Goal: Information Seeking & Learning: Compare options

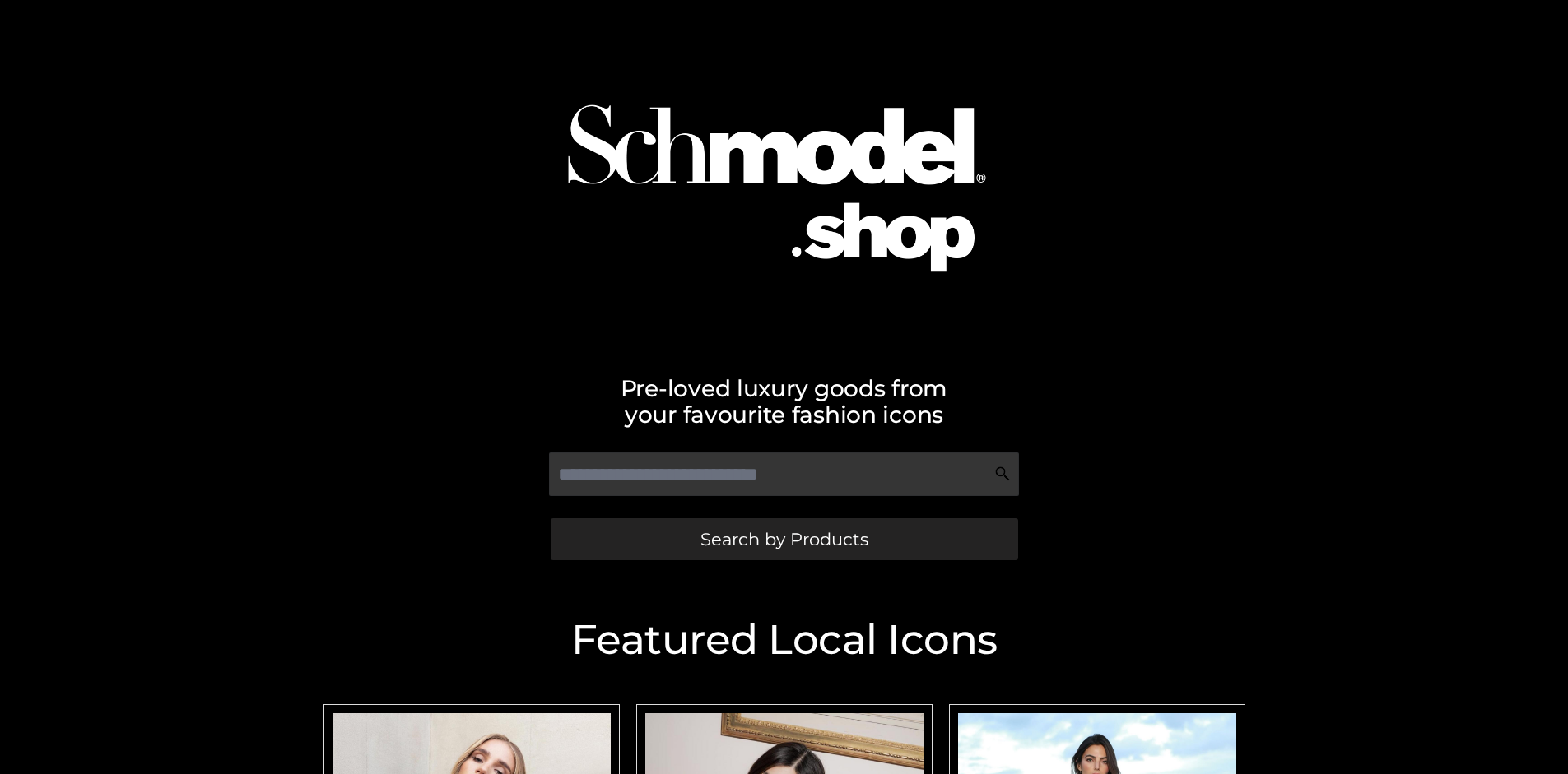
click at [784, 539] on span "Search by Products" at bounding box center [784, 539] width 168 height 17
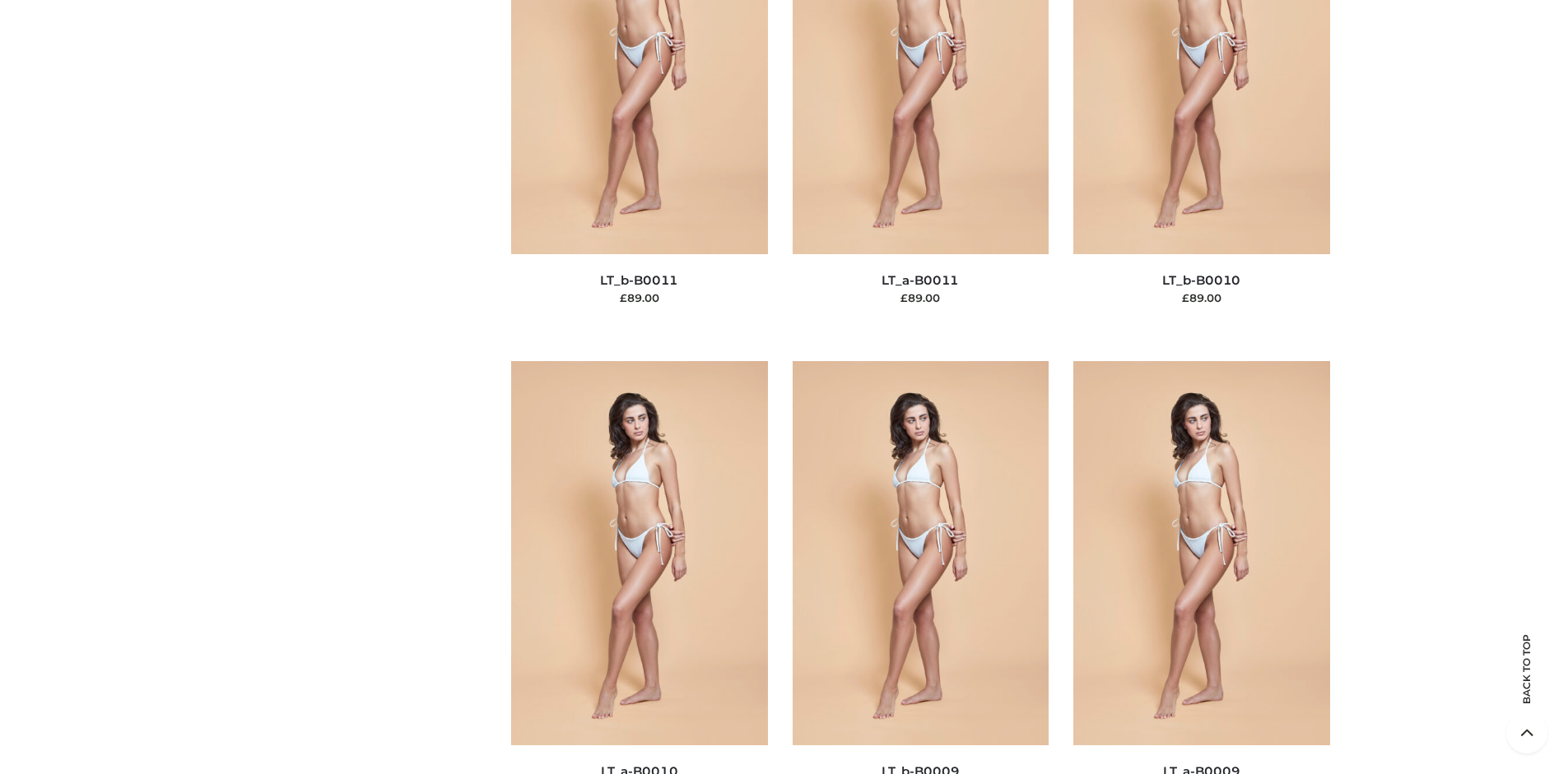
scroll to position [142, 0]
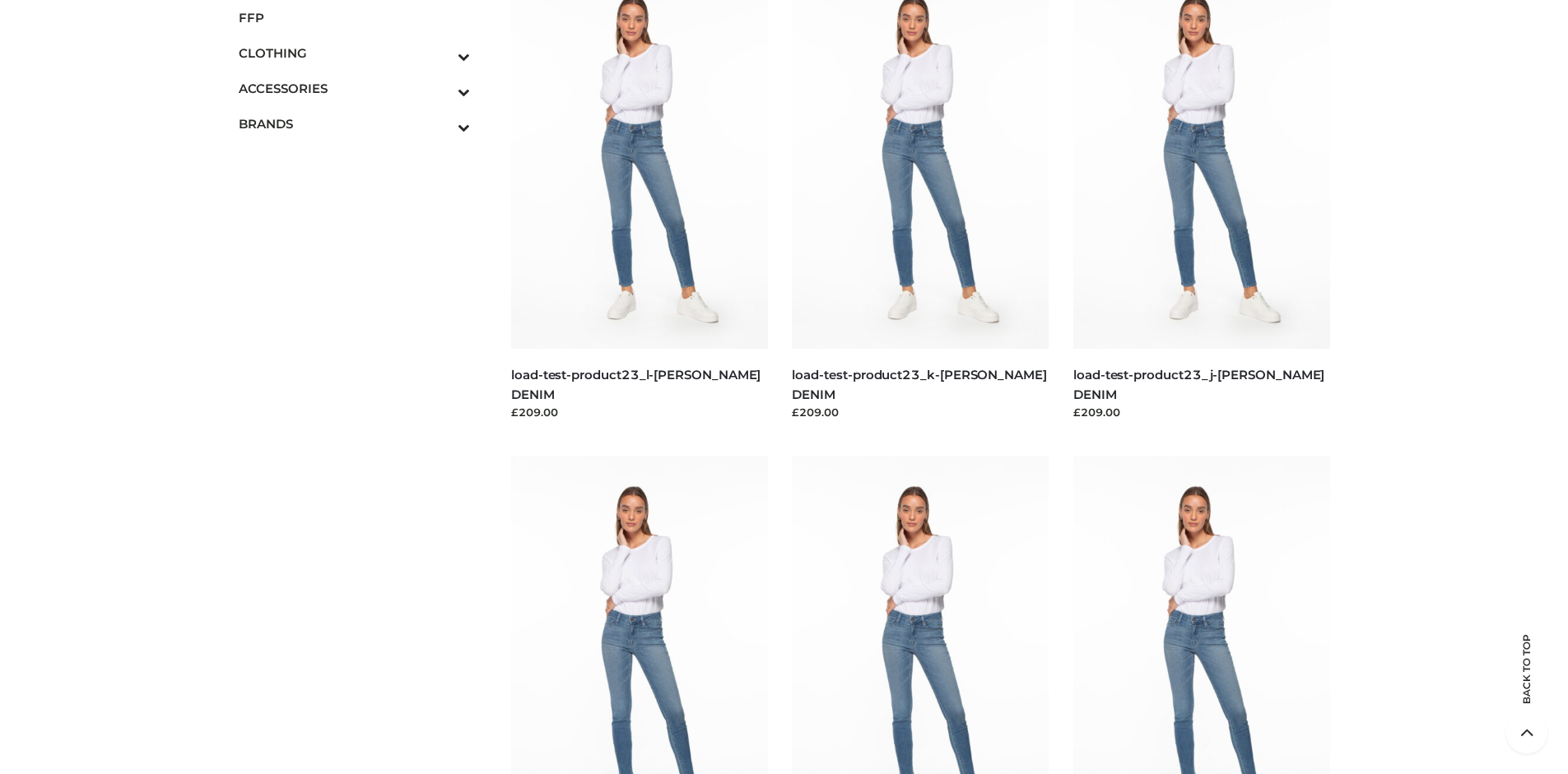
click at [354, 17] on span "FFP" at bounding box center [354, 18] width 232 height 19
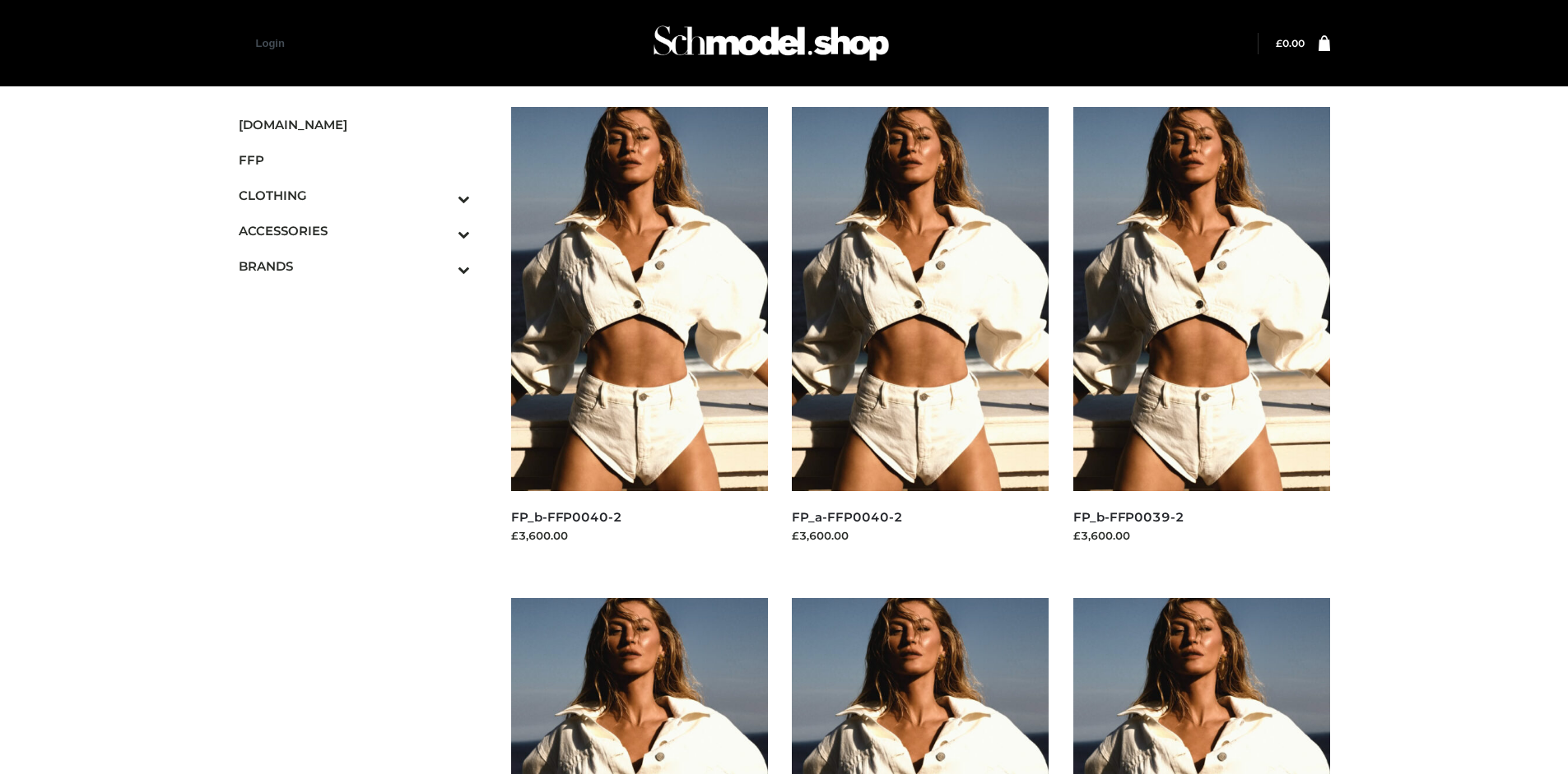
click at [639, 336] on img at bounding box center [639, 299] width 256 height 384
click at [1201, 336] on img at bounding box center [1201, 299] width 256 height 384
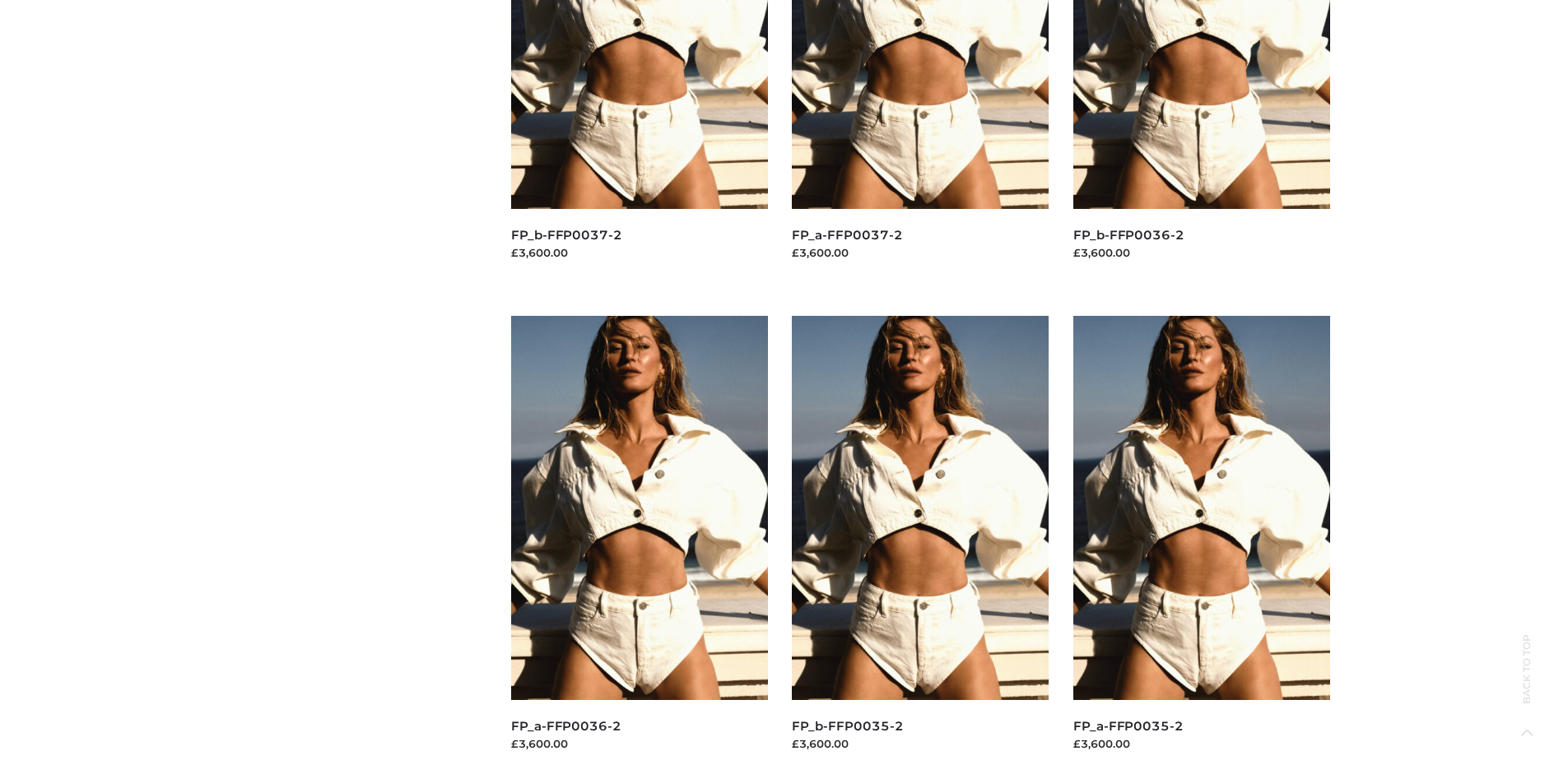
click at [920, 545] on img at bounding box center [920, 508] width 256 height 384
click at [1201, 545] on img at bounding box center [1201, 508] width 256 height 384
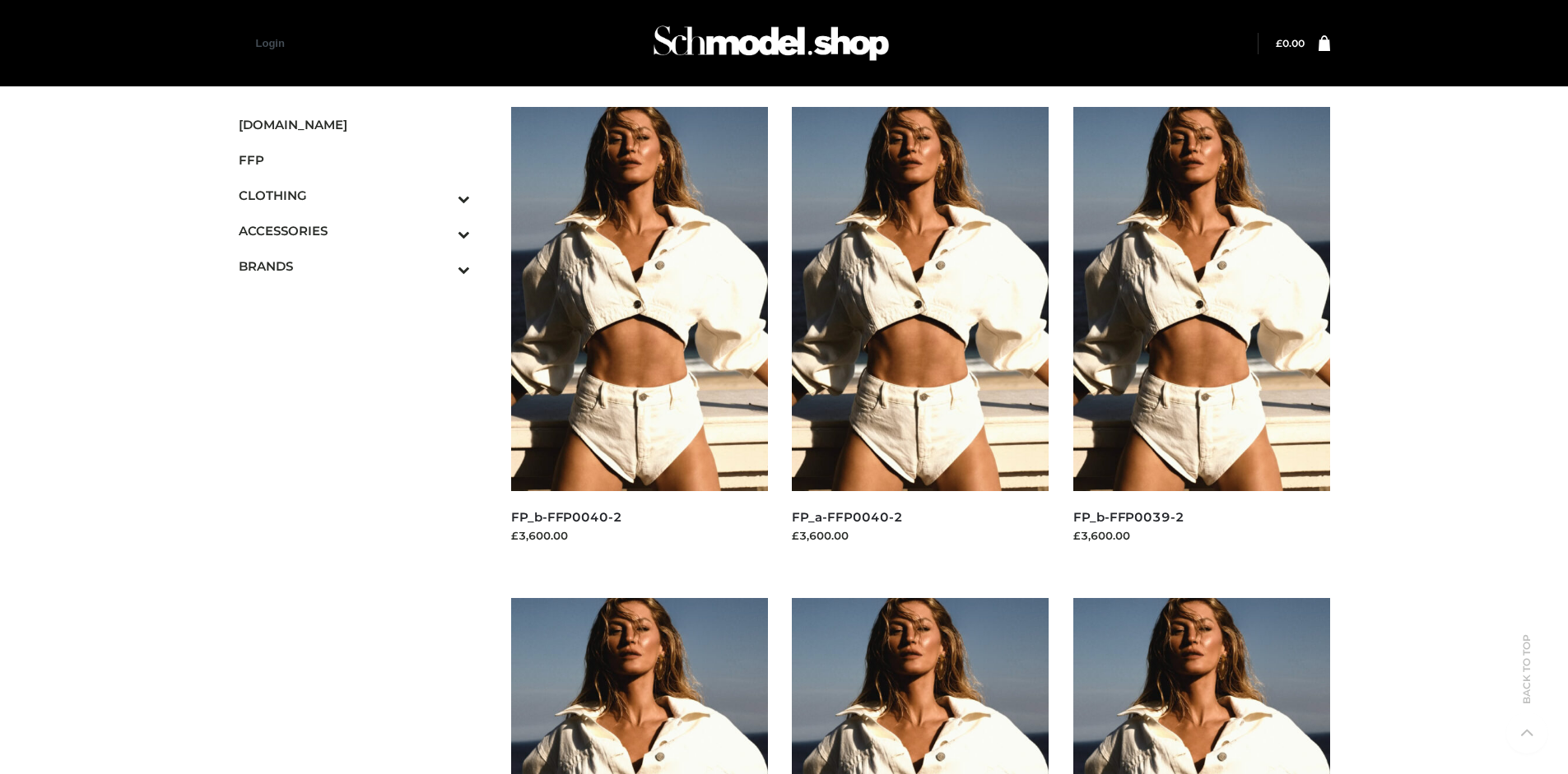
click at [441, 266] on icon "Toggle Submenu" at bounding box center [378, 269] width 185 height 19
click at [362, 301] on span "OPP SWIMWEAR" at bounding box center [363, 301] width 216 height 19
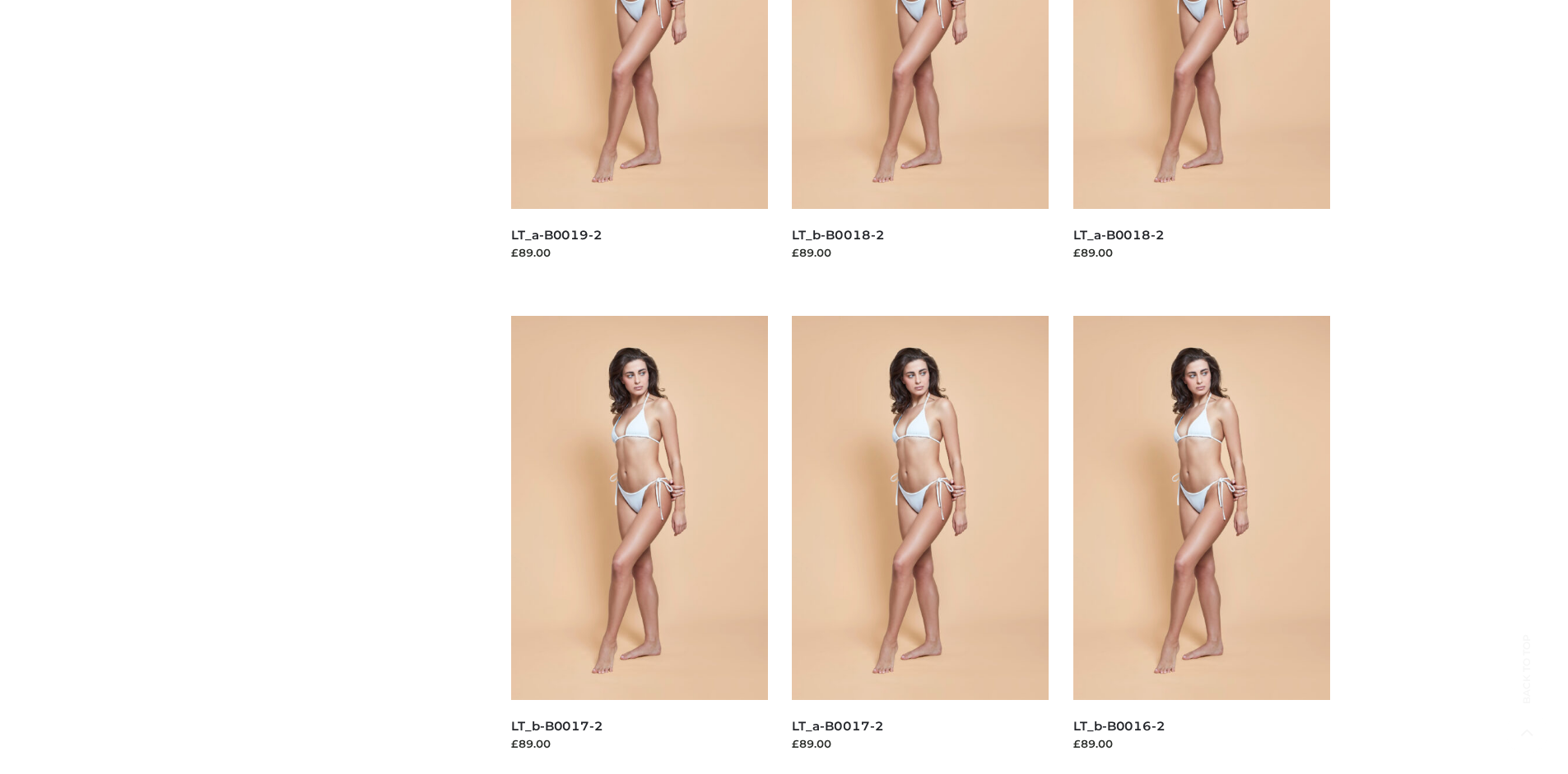
click at [639, 545] on img at bounding box center [639, 508] width 256 height 384
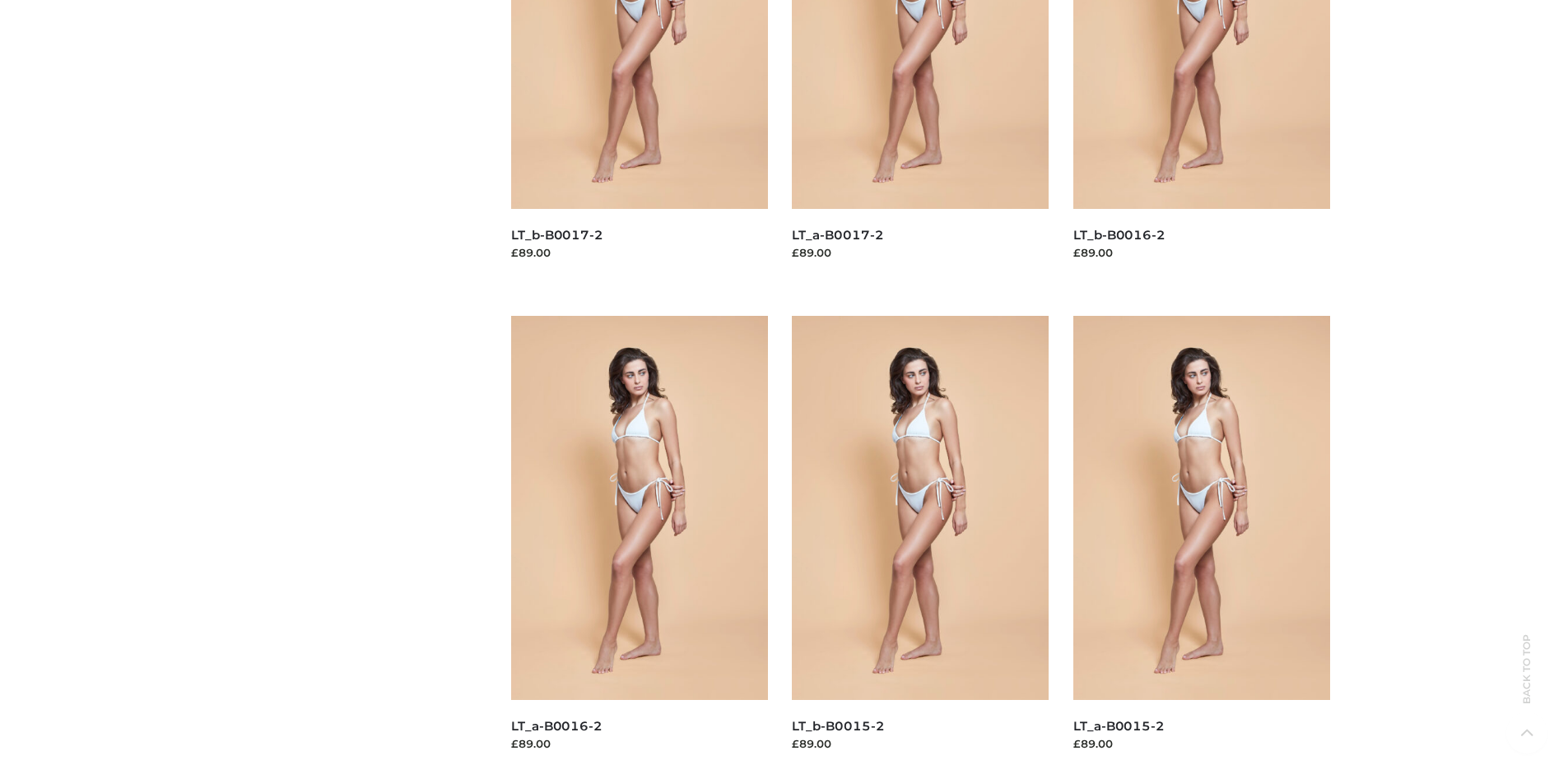
click at [920, 545] on img at bounding box center [920, 508] width 256 height 384
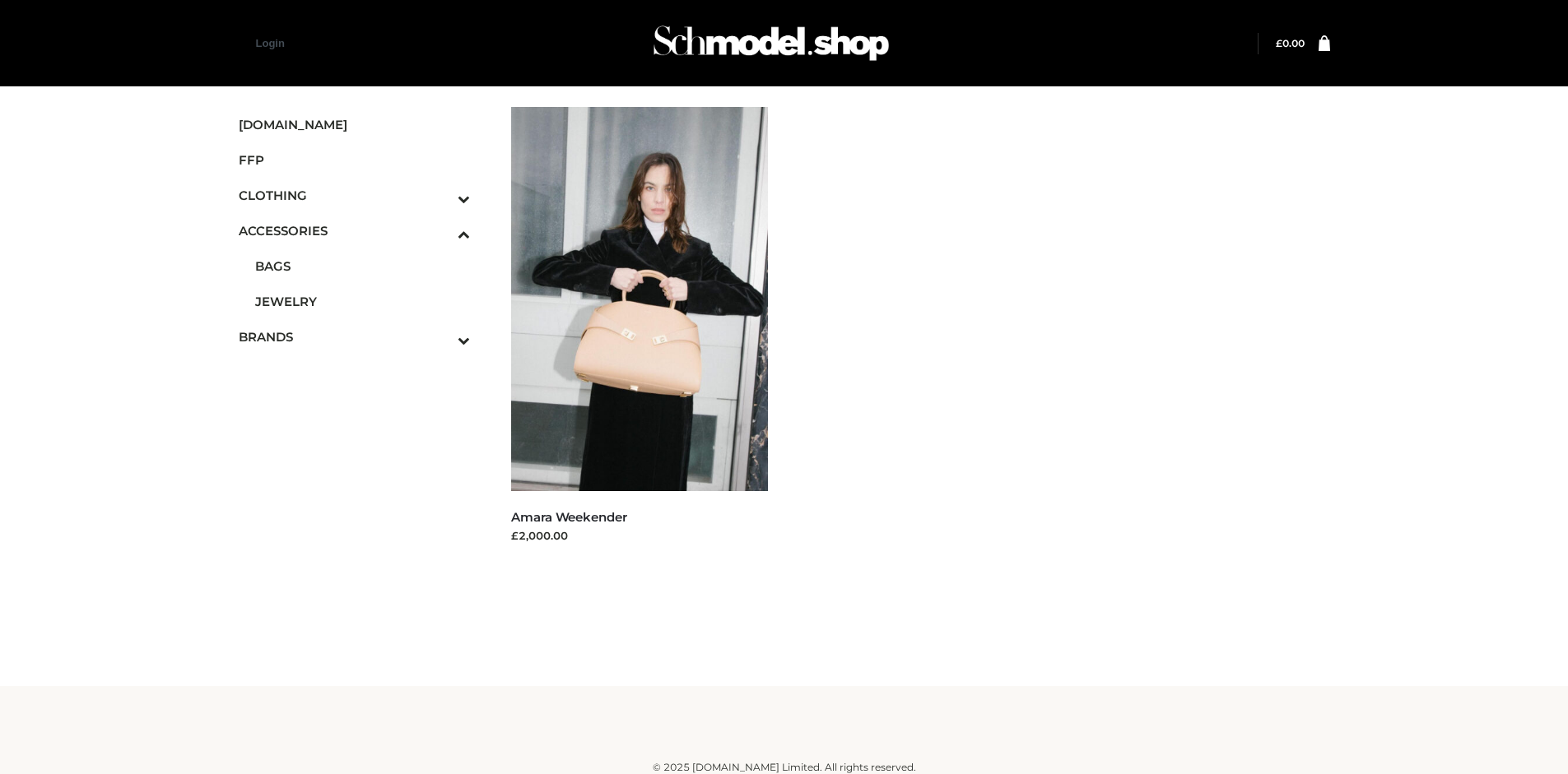
click at [441, 195] on icon "Toggle Submenu" at bounding box center [378, 198] width 185 height 19
click at [362, 301] on span "BOTTOMS" at bounding box center [363, 301] width 216 height 19
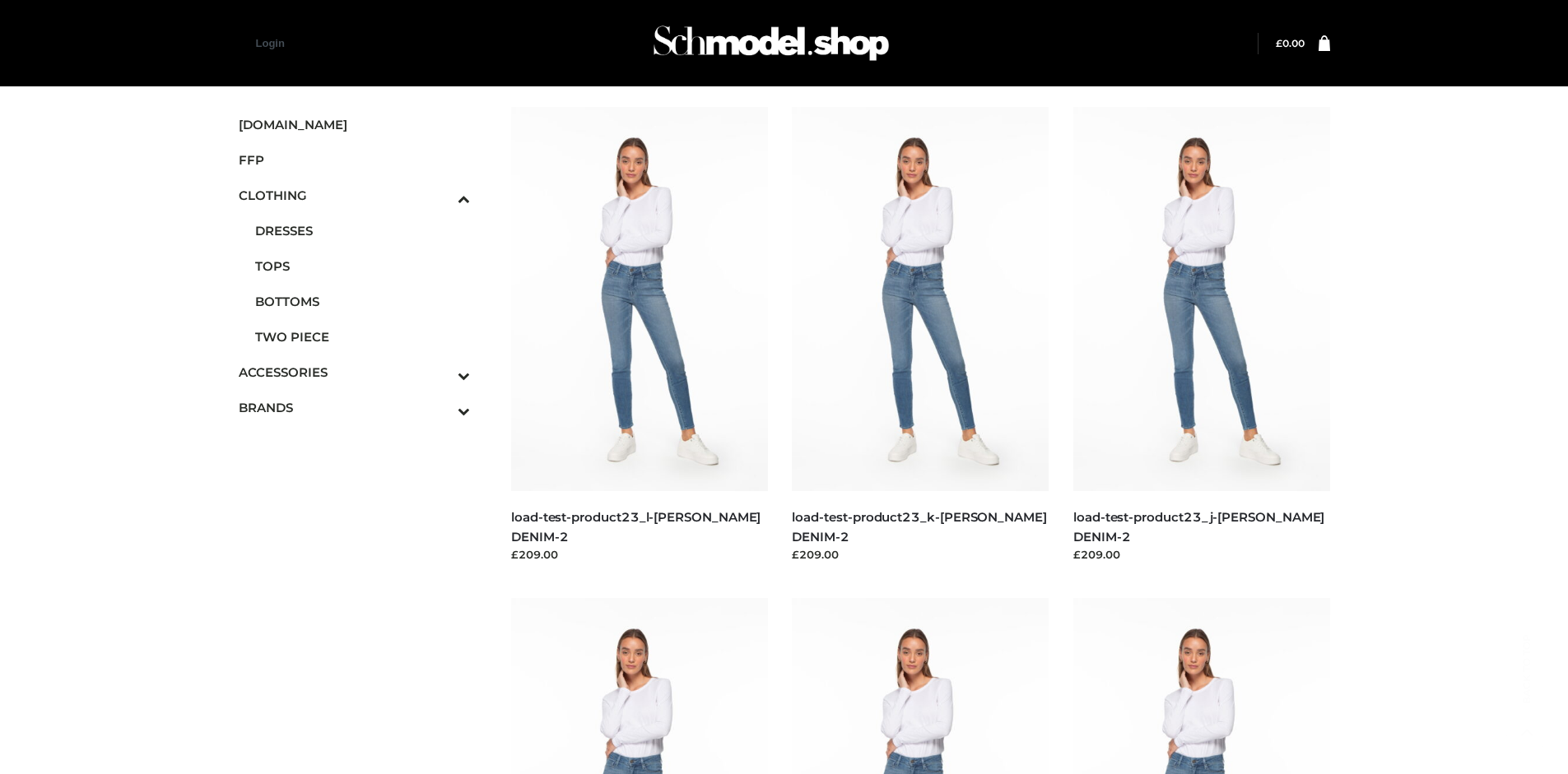
scroll to position [1266, 0]
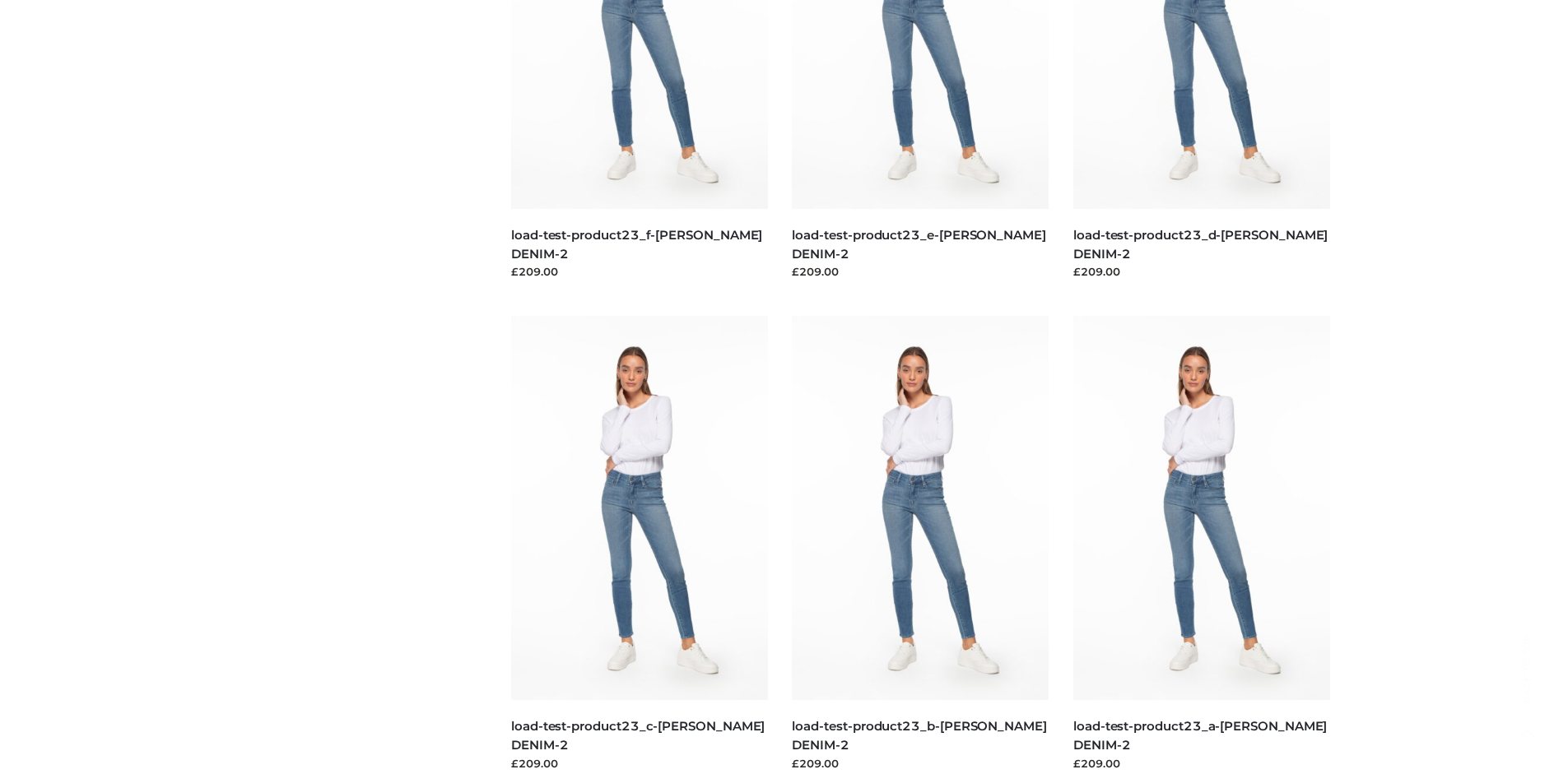
click at [920, 545] on img at bounding box center [920, 508] width 256 height 384
click at [1201, 545] on img at bounding box center [1201, 508] width 256 height 384
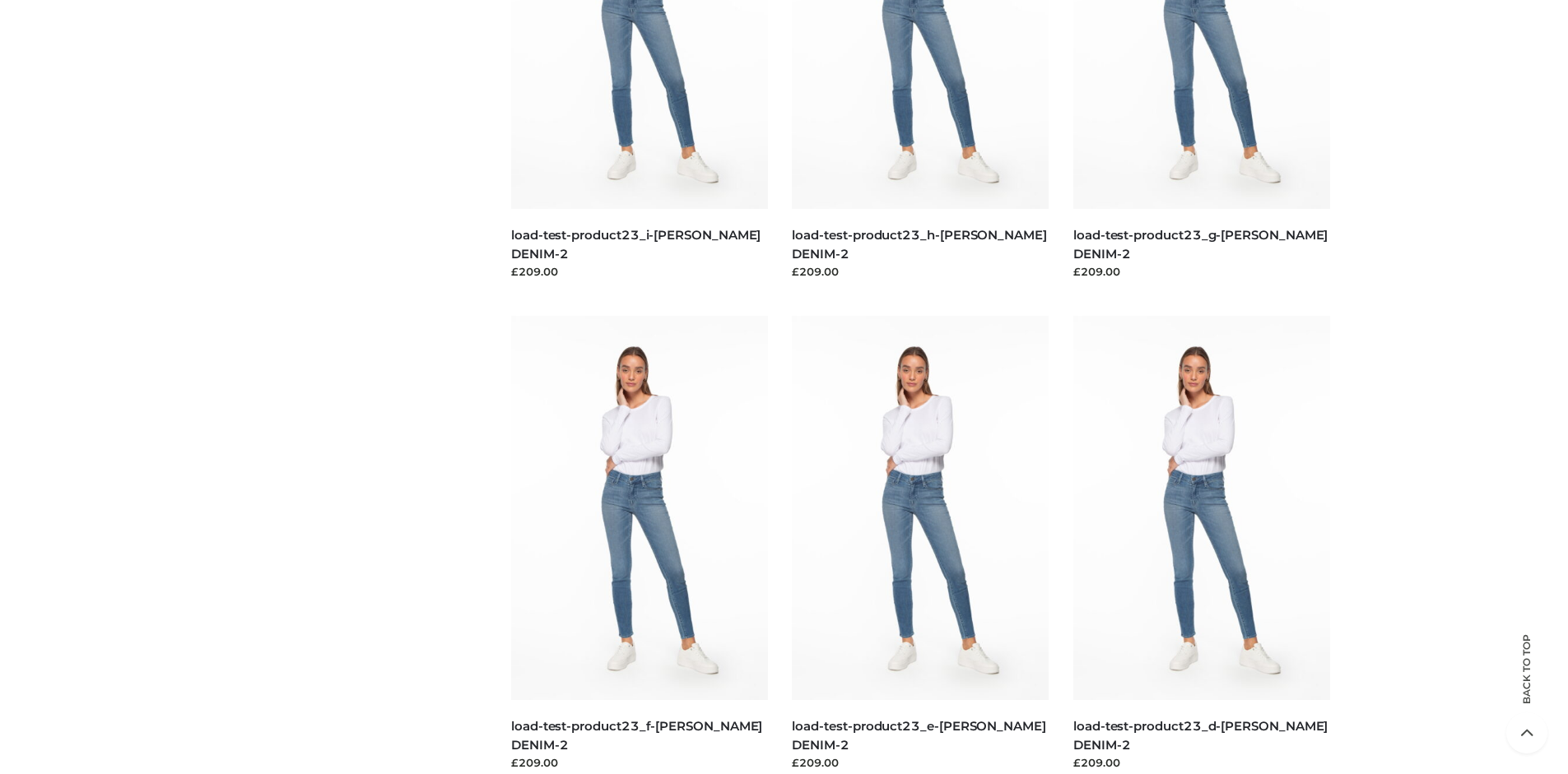
click at [920, 545] on img at bounding box center [920, 508] width 256 height 384
